Goal: Navigation & Orientation: Go to known website

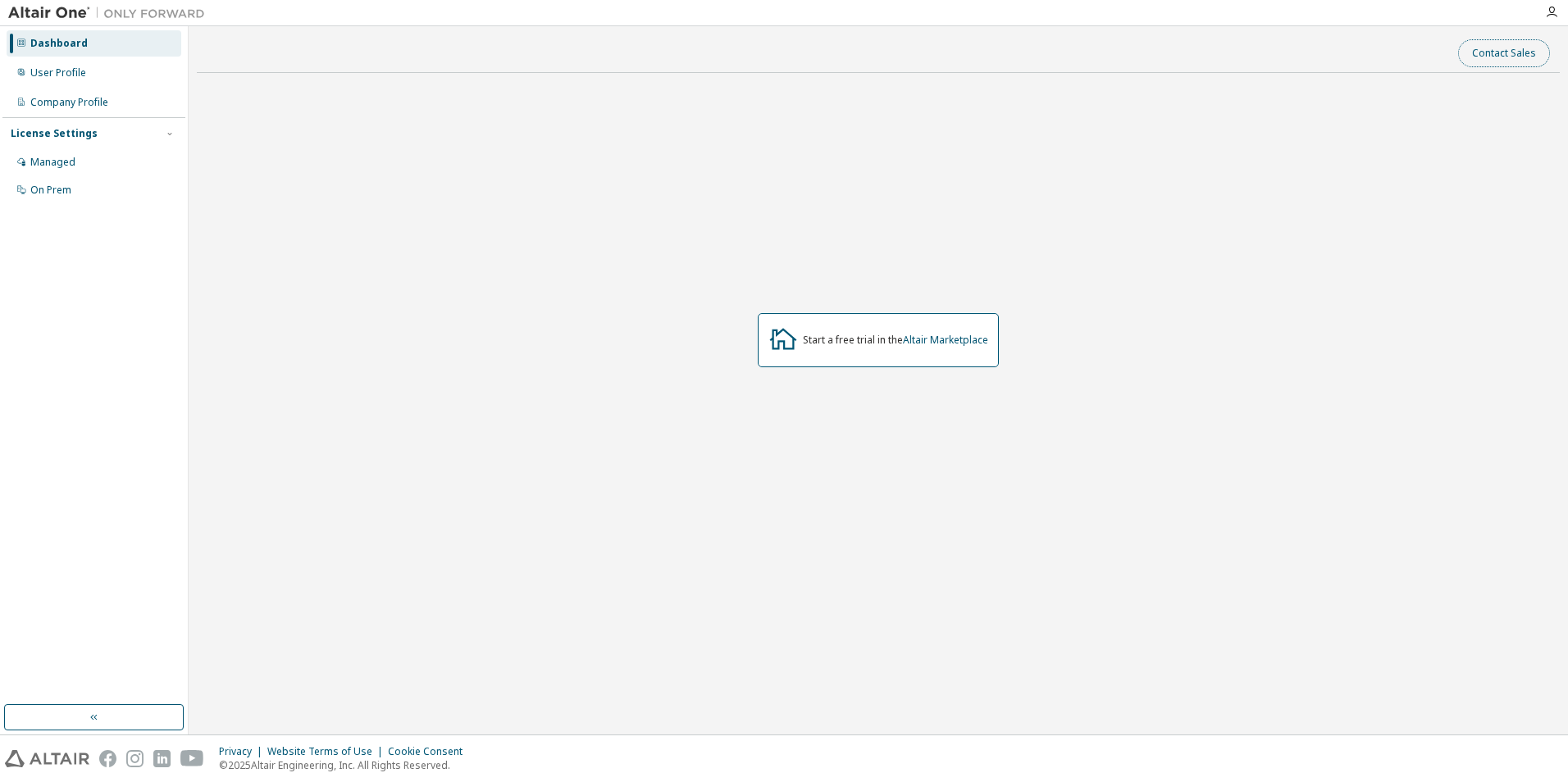
click at [1490, 60] on button "Contact Sales" at bounding box center [1503, 54] width 92 height 28
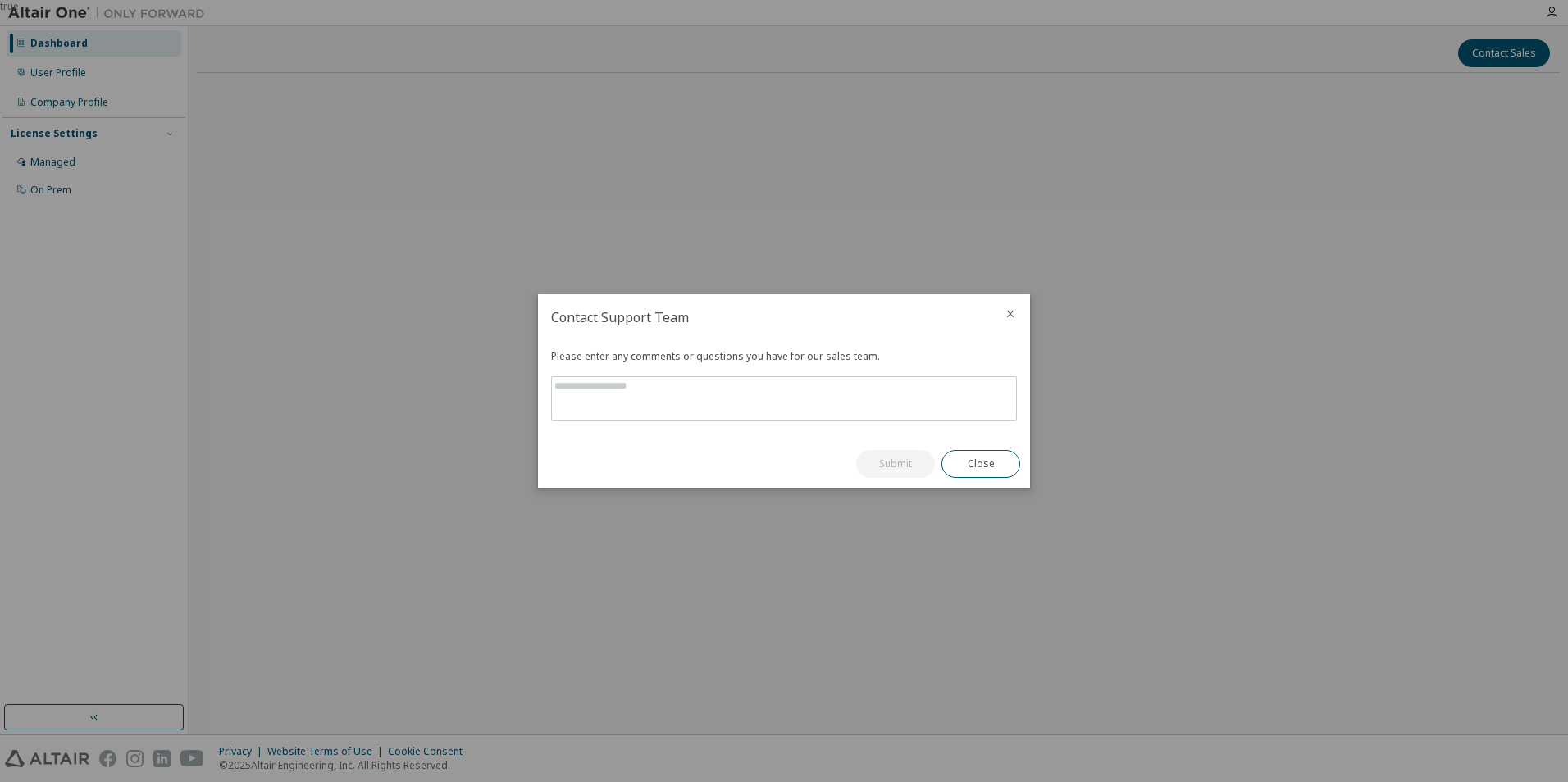
click at [1012, 313] on icon "close" at bounding box center [1009, 313] width 13 height 13
